Goal: Task Accomplishment & Management: Use online tool/utility

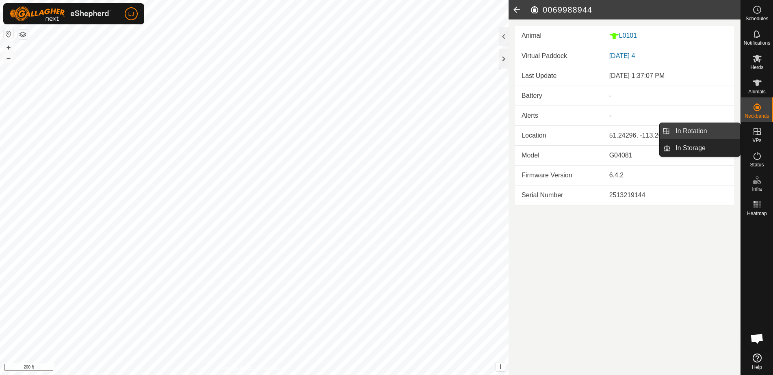
click at [706, 136] on link "In Rotation" at bounding box center [705, 131] width 69 height 16
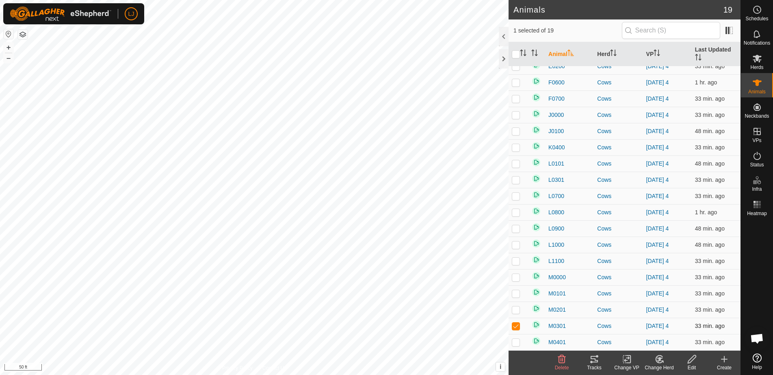
scroll to position [24, 0]
click at [556, 328] on span "M0301" at bounding box center [557, 326] width 17 height 9
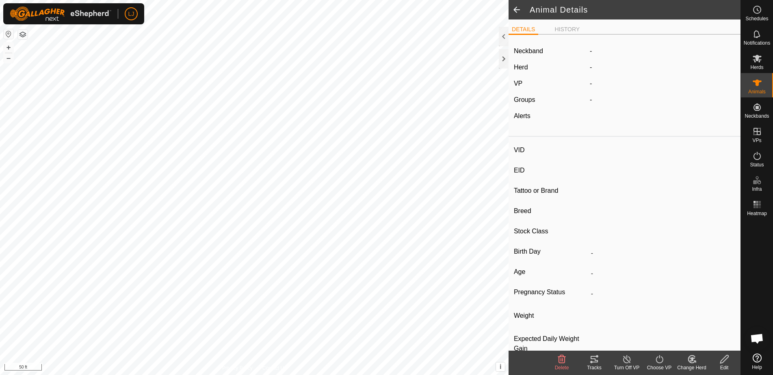
click at [534, 49] on label "Neckband" at bounding box center [528, 51] width 29 height 10
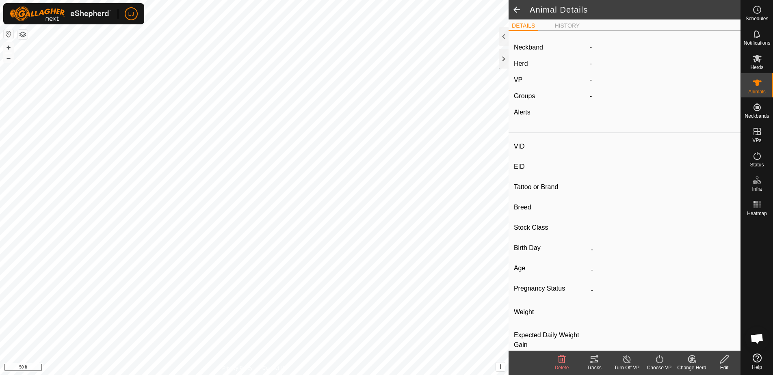
type input "M0301"
type input "-"
type input "Highland"
type input "Bull"
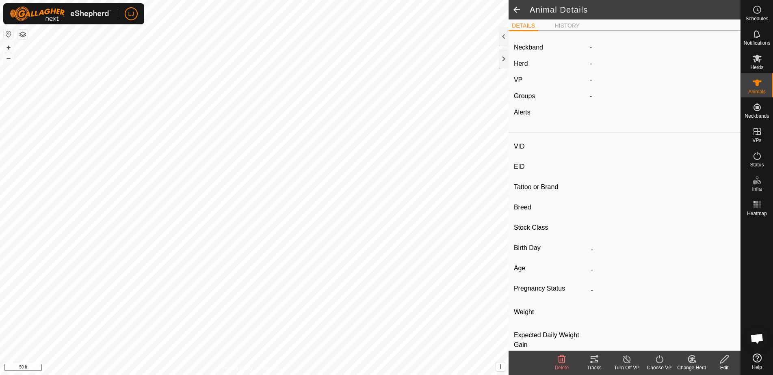
type input "-"
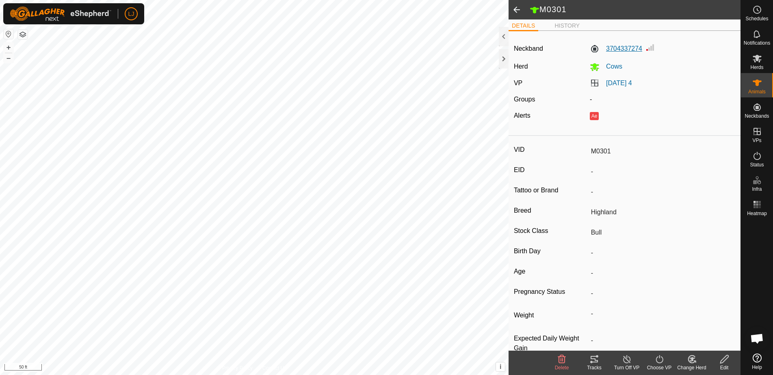
click at [625, 48] on label "3704337274" at bounding box center [616, 49] width 52 height 10
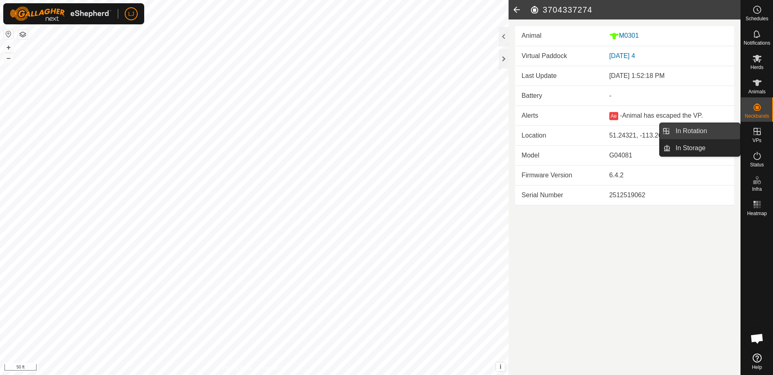
click at [701, 134] on link "In Rotation" at bounding box center [705, 131] width 69 height 16
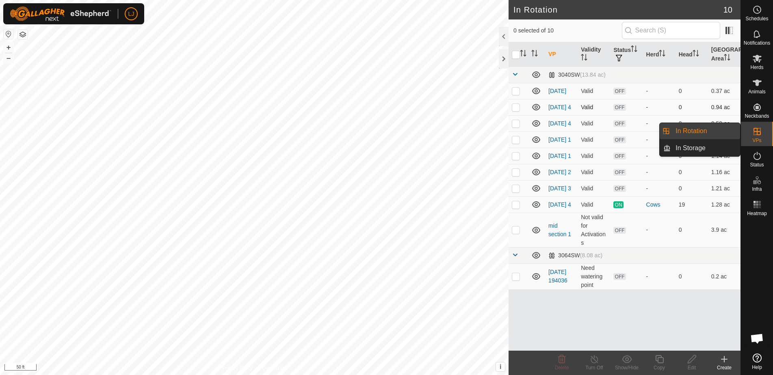
click at [516, 111] on p-checkbox at bounding box center [516, 107] width 8 height 7
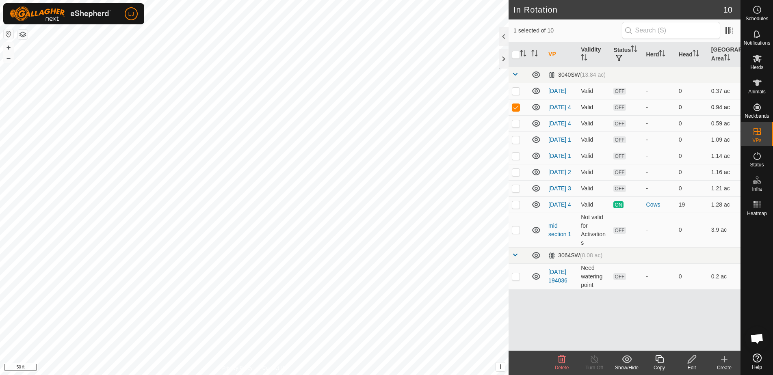
click at [516, 111] on p-checkbox at bounding box center [516, 107] width 8 height 7
checkbox input "false"
click at [519, 92] on p-checkbox at bounding box center [516, 91] width 8 height 7
checkbox input "false"
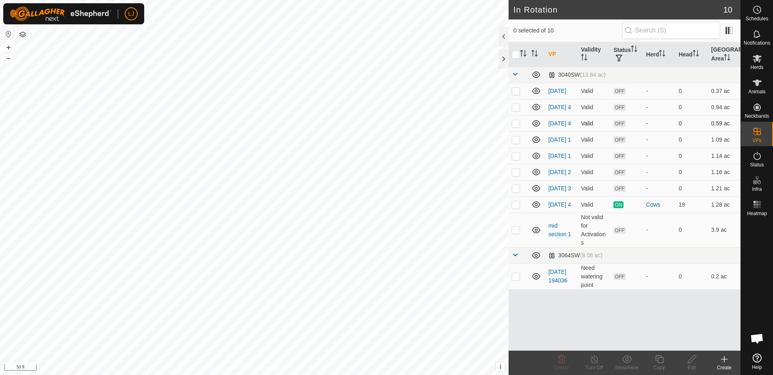
click at [516, 124] on p-checkbox at bounding box center [516, 123] width 8 height 7
checkbox input "false"
click at [517, 143] on p-checkbox at bounding box center [516, 140] width 8 height 7
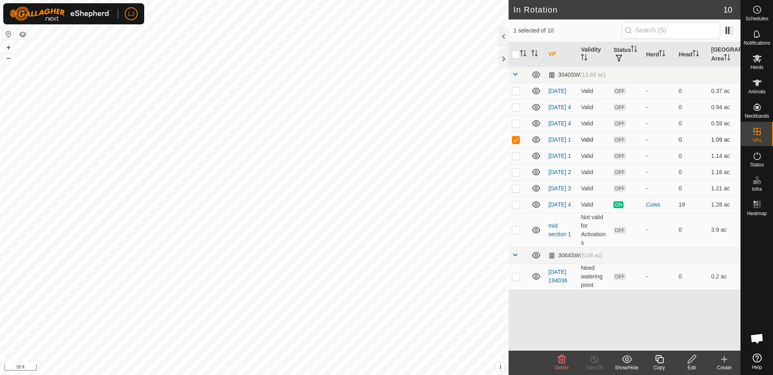
checkbox input "false"
click at [516, 159] on p-checkbox at bounding box center [516, 156] width 8 height 7
checkbox input "false"
click at [516, 111] on p-checkbox at bounding box center [516, 107] width 8 height 7
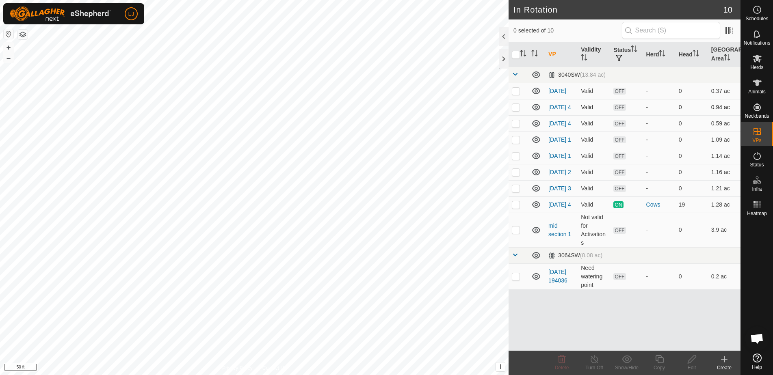
checkbox input "true"
click at [664, 358] on icon at bounding box center [660, 360] width 10 height 10
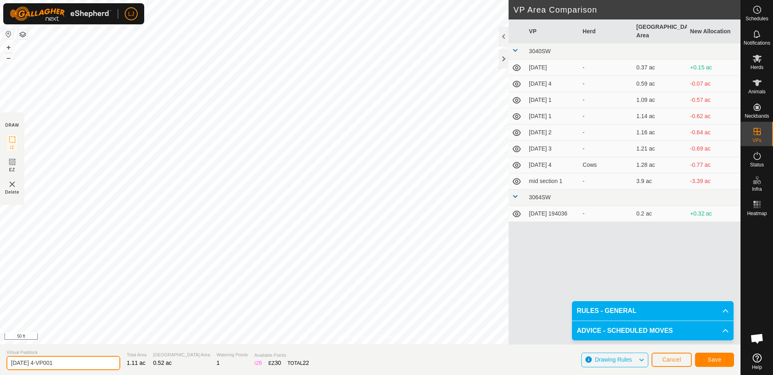
drag, startPoint x: 49, startPoint y: 366, endPoint x: 163, endPoint y: 368, distance: 113.8
click at [163, 368] on section "Virtual Paddock [DATE] 4-VP001 Total Area 1.11 ac Grazing Area 0.52 ac Watering…" at bounding box center [370, 360] width 741 height 31
type input "[DATE] 1"
click at [713, 359] on span "Save" at bounding box center [715, 360] width 14 height 7
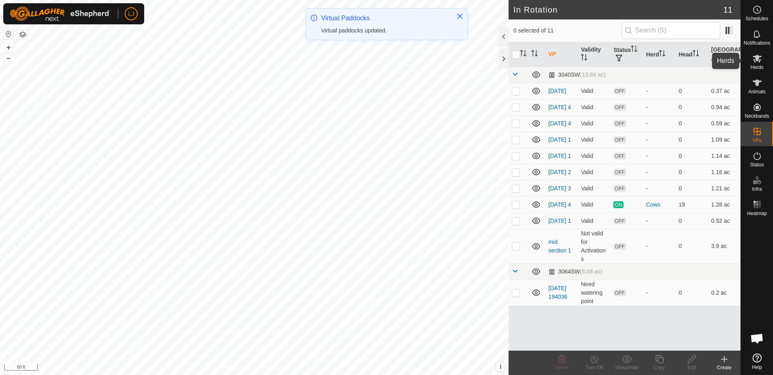
click at [762, 66] on span "Herds" at bounding box center [757, 67] width 13 height 5
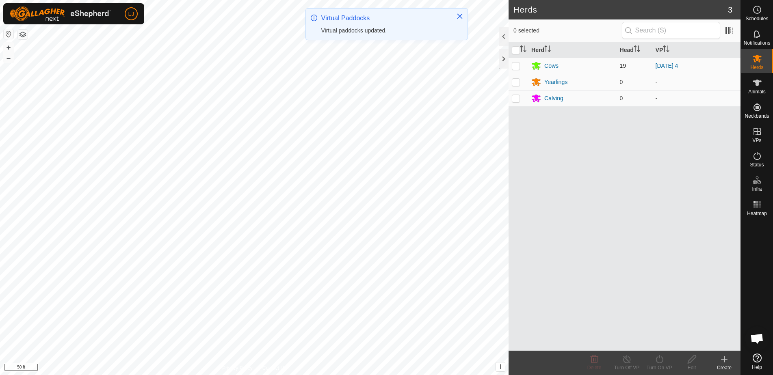
click at [515, 65] on p-checkbox at bounding box center [516, 66] width 8 height 7
checkbox input "true"
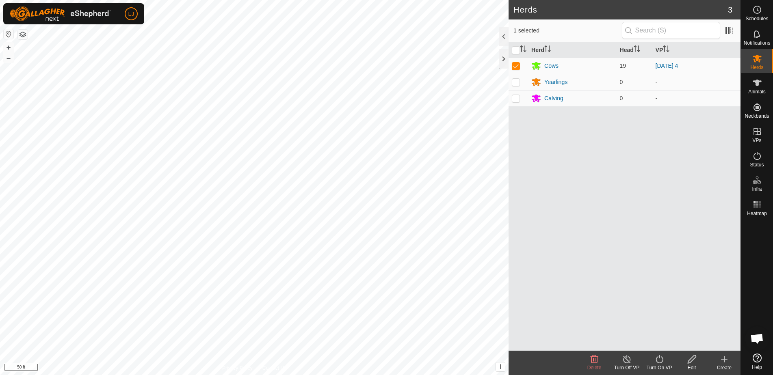
click at [655, 359] on icon at bounding box center [660, 360] width 10 height 10
click at [667, 342] on link "Now" at bounding box center [684, 342] width 80 height 16
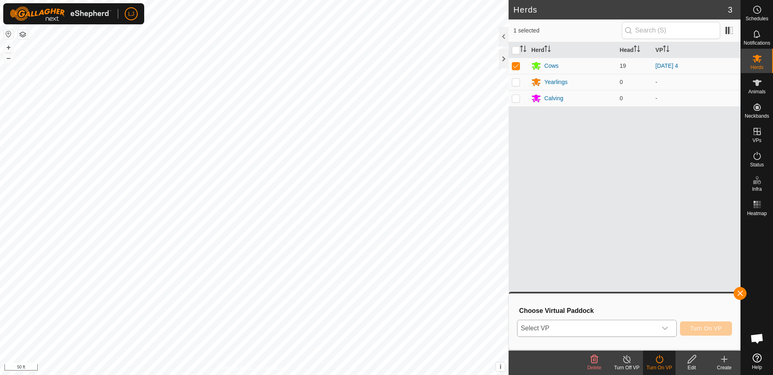
click at [616, 323] on span "Select VP" at bounding box center [587, 329] width 139 height 16
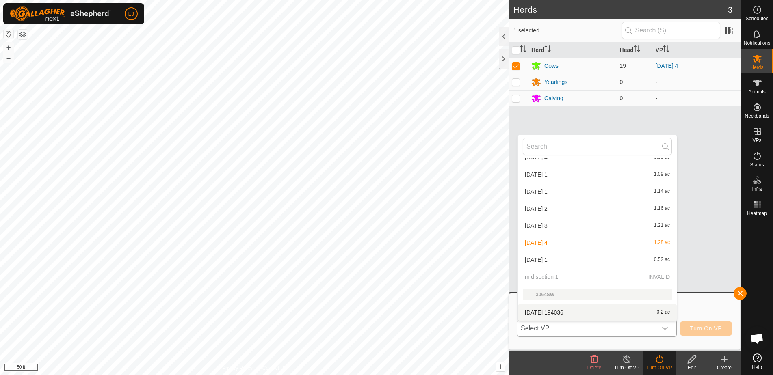
scroll to position [62, 0]
click at [560, 260] on li "[DATE] 1 0.52 ac" at bounding box center [597, 260] width 159 height 16
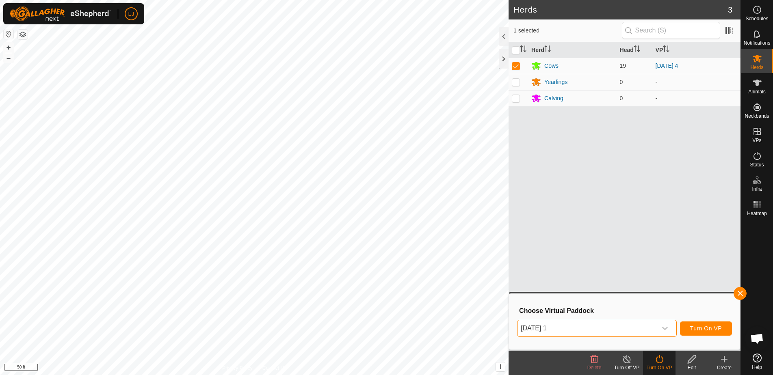
click at [716, 328] on span "Turn On VP" at bounding box center [706, 329] width 32 height 7
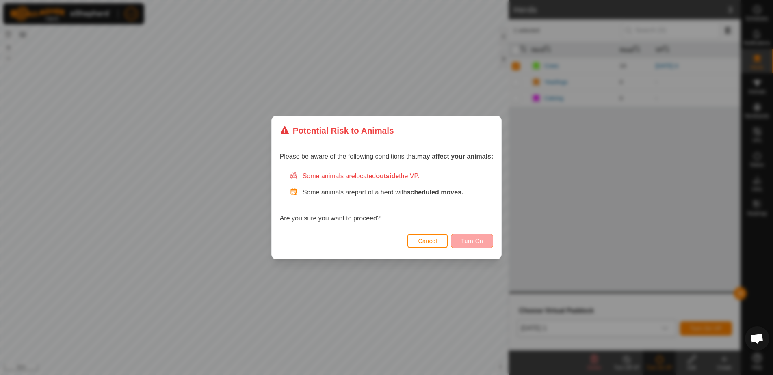
click at [481, 239] on span "Turn On" at bounding box center [472, 241] width 22 height 7
